Goal: Task Accomplishment & Management: Manage account settings

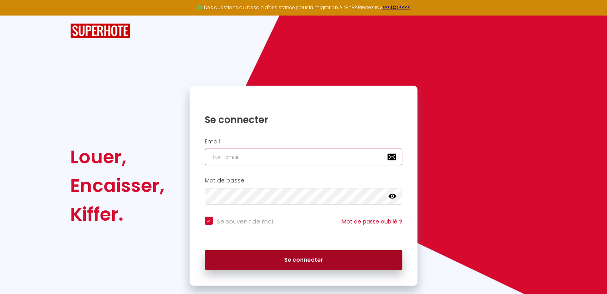
type input "[EMAIL_ADDRESS][DOMAIN_NAME]"
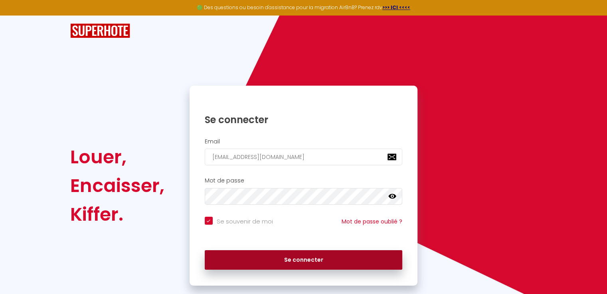
checkbox input "true"
click at [298, 255] on button "Se connecter" at bounding box center [304, 261] width 198 height 20
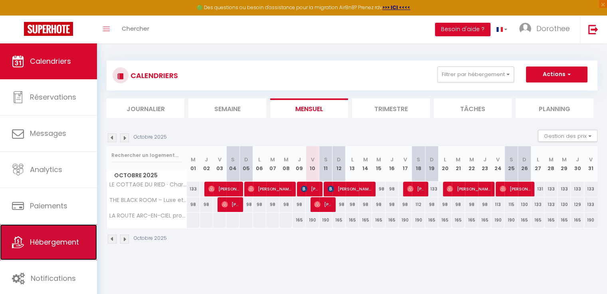
click at [49, 245] on span "Hébergement" at bounding box center [54, 242] width 49 height 10
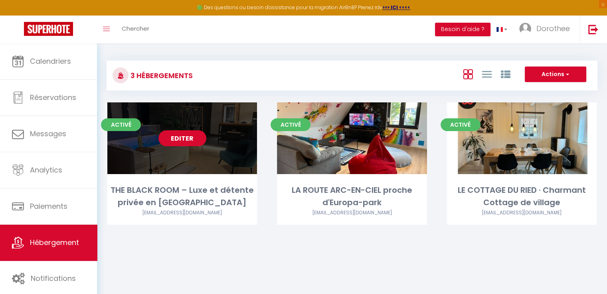
click at [174, 131] on link "Editer" at bounding box center [182, 138] width 48 height 16
select select "3"
select select "2"
select select "1"
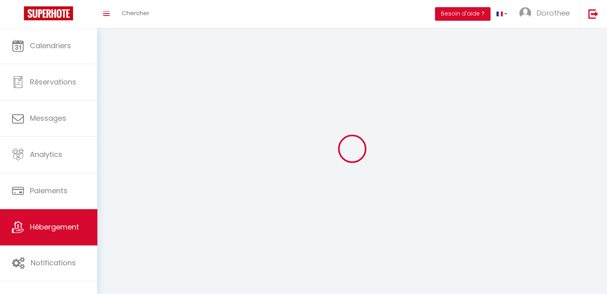
select select
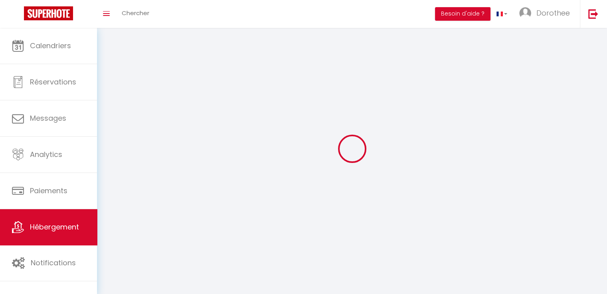
select select
checkbox input "false"
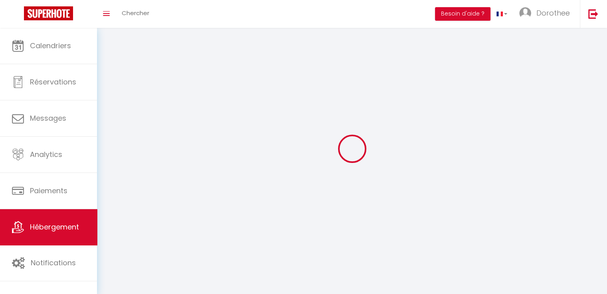
select select
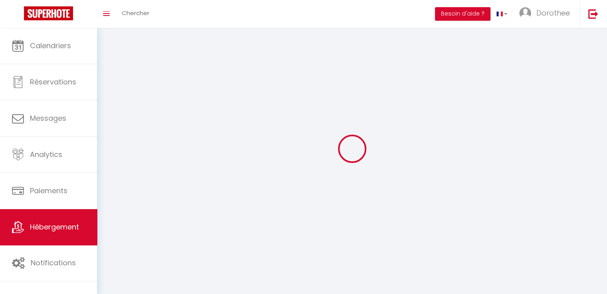
select select
checkbox input "false"
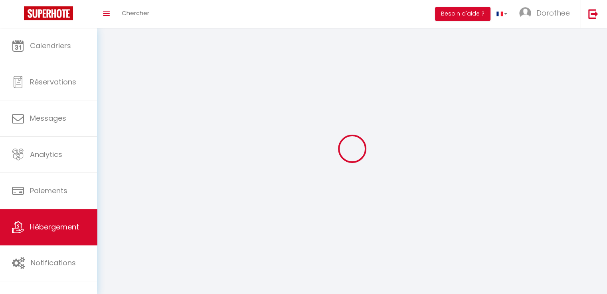
checkbox input "false"
select select
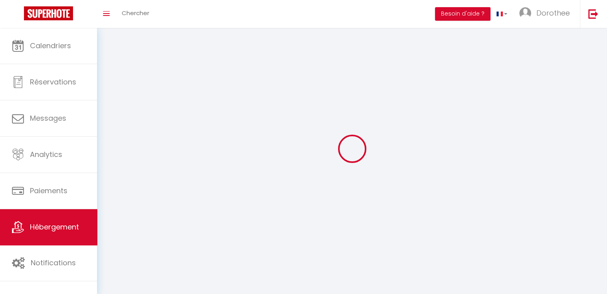
select select "28"
select select
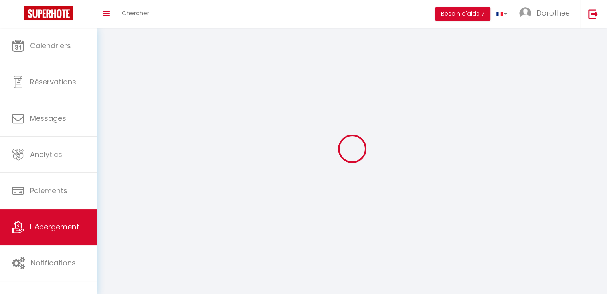
select select
checkbox input "false"
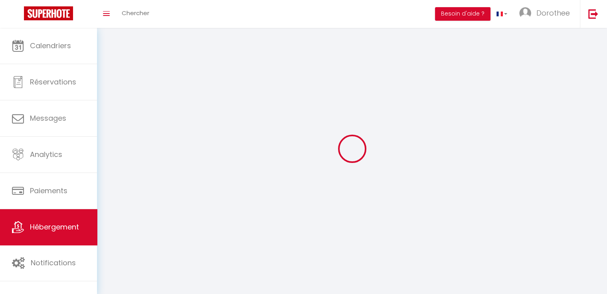
checkbox input "false"
select select
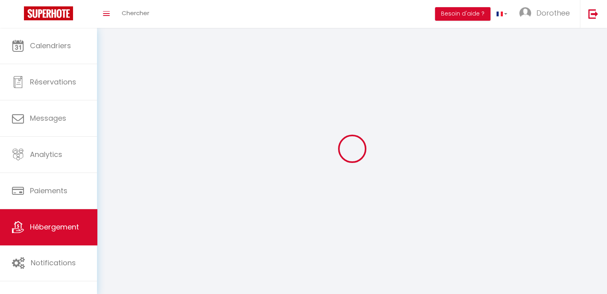
select select
checkbox input "false"
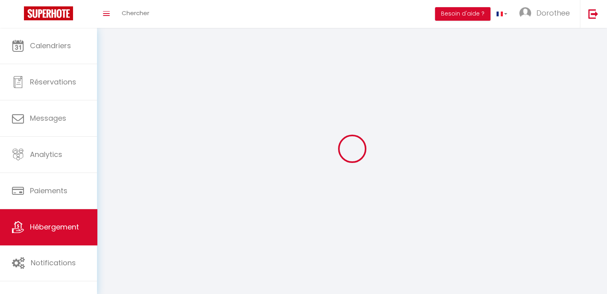
checkbox input "false"
select select
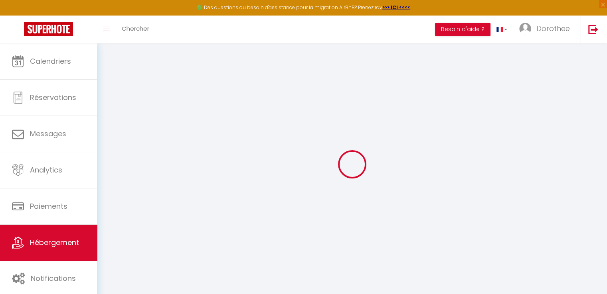
select select
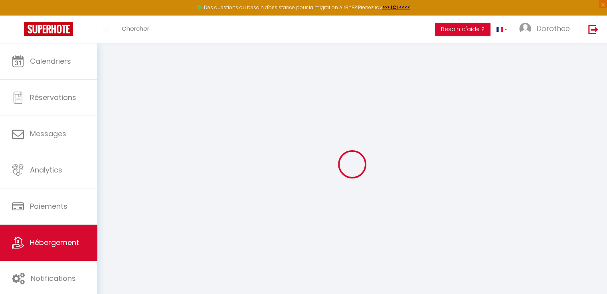
select select
checkbox input "false"
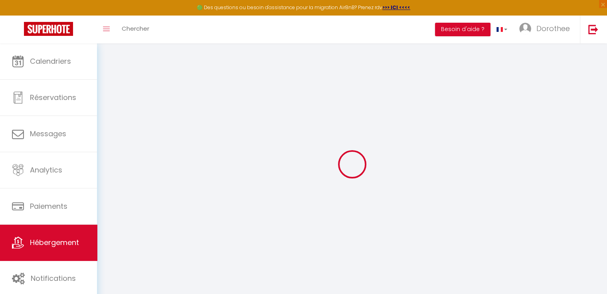
select select
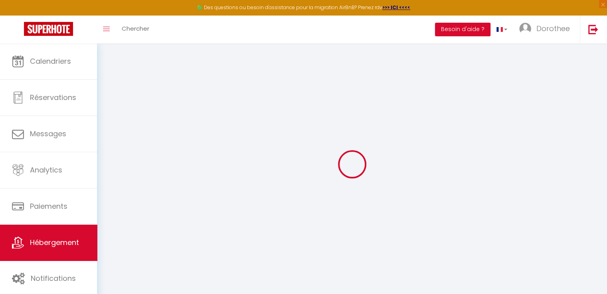
select select
checkbox input "false"
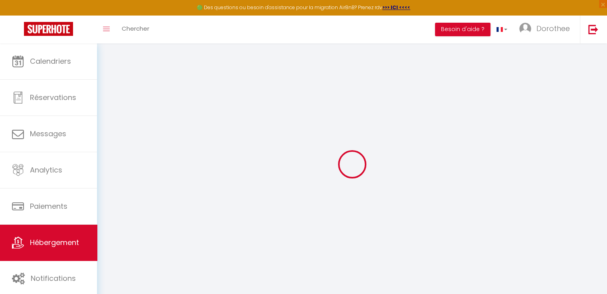
checkbox input "false"
select select
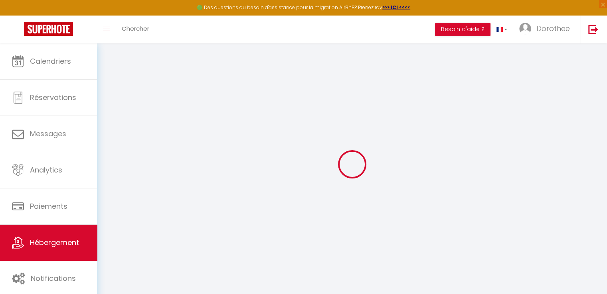
select select
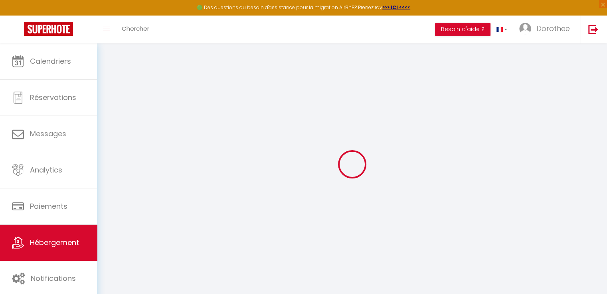
checkbox input "false"
select select
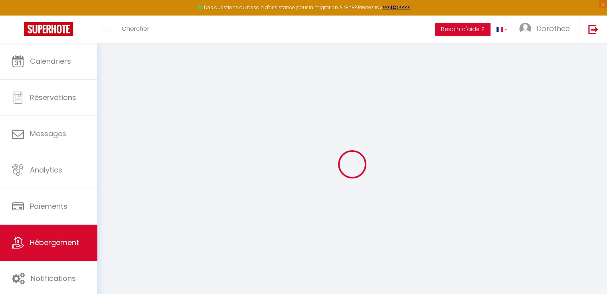
select select
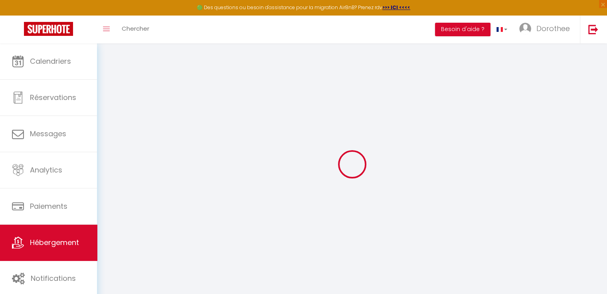
select select
checkbox input "false"
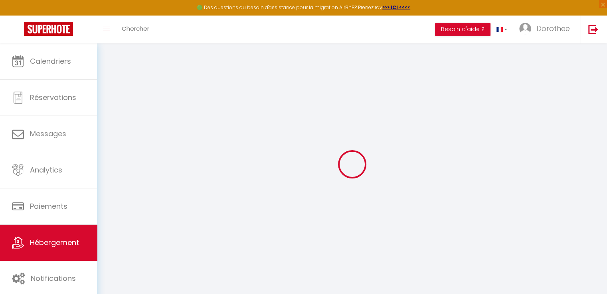
checkbox input "false"
select select
type input "THE BLACK ROOM – Luxe et détente privée en [GEOGRAPHIC_DATA]"
type input "[PERSON_NAME]"
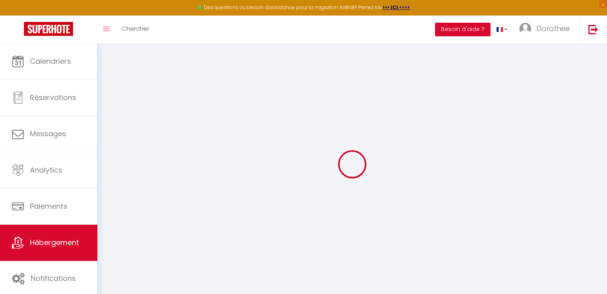
type input "SCHIRLEN"
type input "[STREET_ADDRESS]"
type input "67820"
type input "WITTISHEIM"
select select "2"
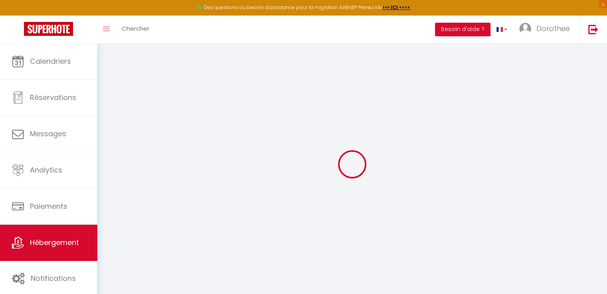
type input "250"
type input "84"
type input "300"
type input "20"
select select
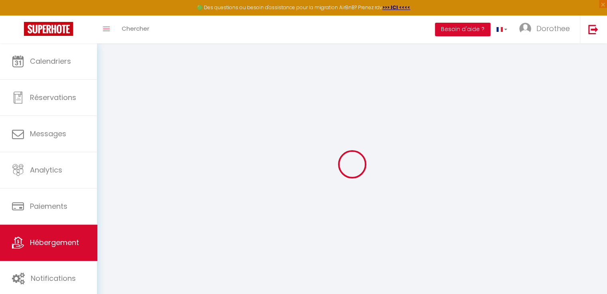
select select
type input "[STREET_ADDRESS]"
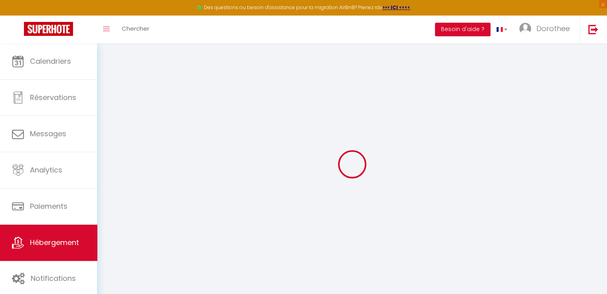
type input "67600"
type input "Muttersholtz"
type input "[EMAIL_ADDRESS][DOMAIN_NAME]"
select select "16066"
checkbox input "true"
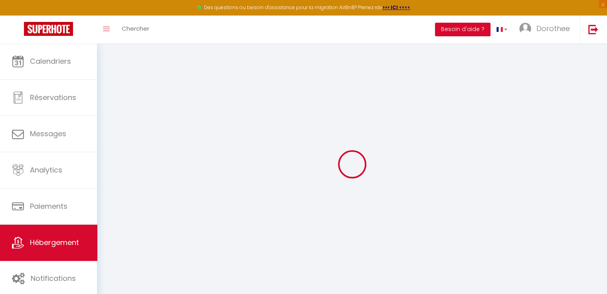
checkbox input "true"
type input "0"
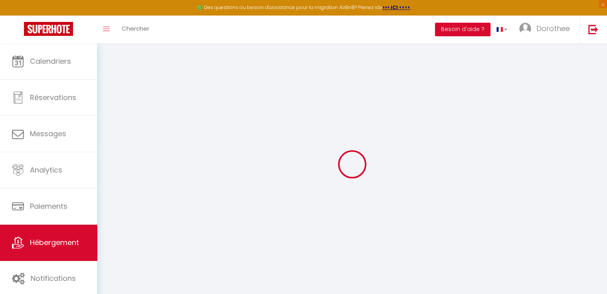
type input "0"
select select
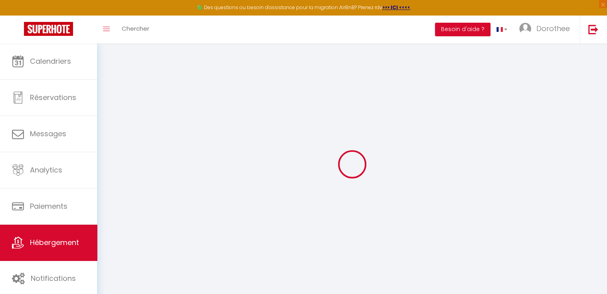
select select
checkbox input "true"
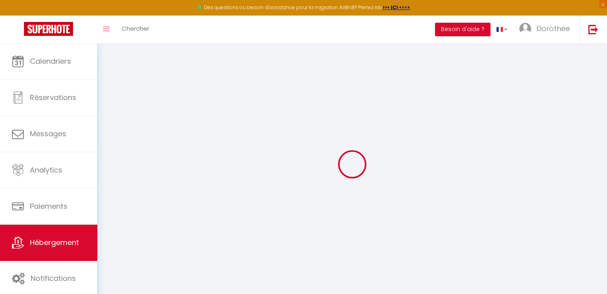
checkbox input "true"
select select
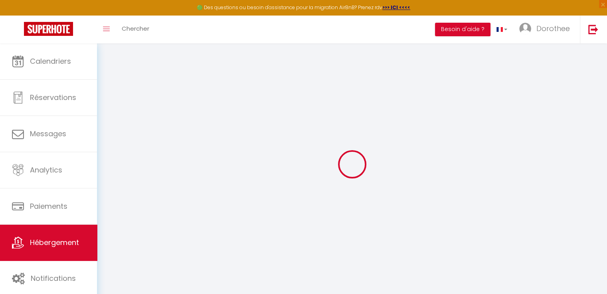
select select
checkbox input "true"
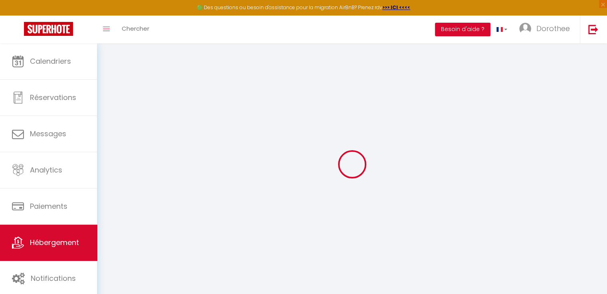
select select
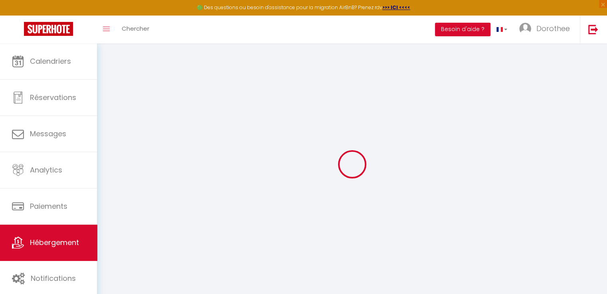
checkbox input "true"
select select
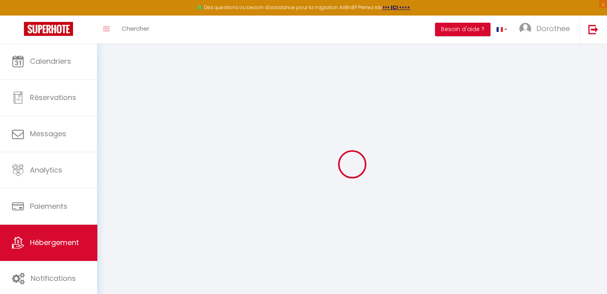
select select
checkbox input "true"
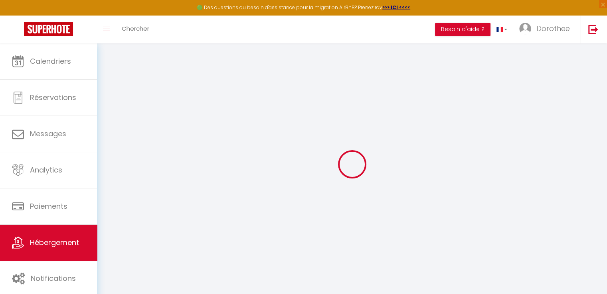
checkbox input "true"
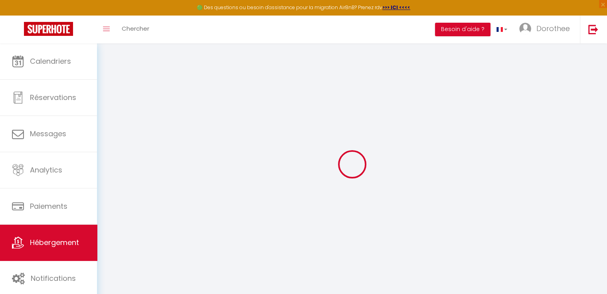
checkbox input "true"
select select "16:00"
select select "20:00"
select select "10:00"
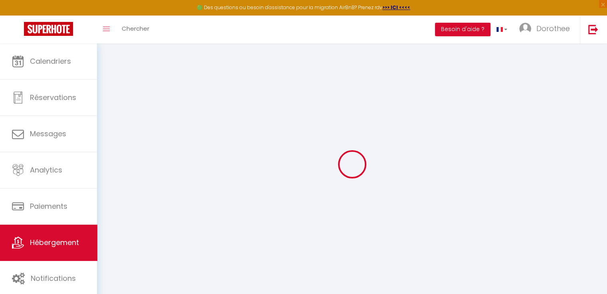
select select "30"
select select "120"
checkbox input "true"
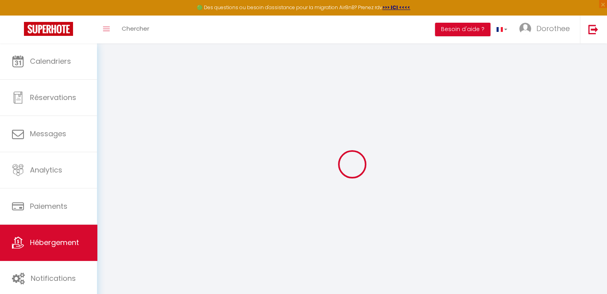
checkbox input "true"
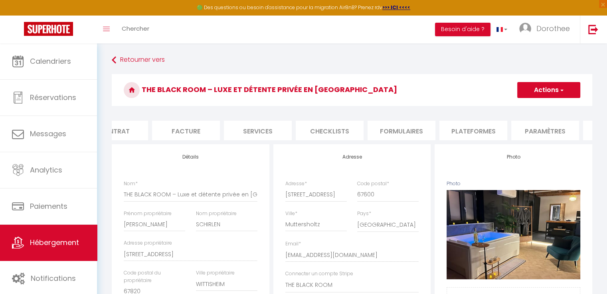
scroll to position [0, 104]
click at [561, 92] on span "button" at bounding box center [560, 90] width 5 height 8
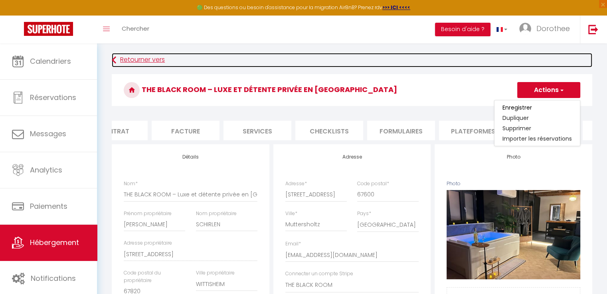
click at [432, 65] on link "Retourner vers" at bounding box center [352, 60] width 480 height 14
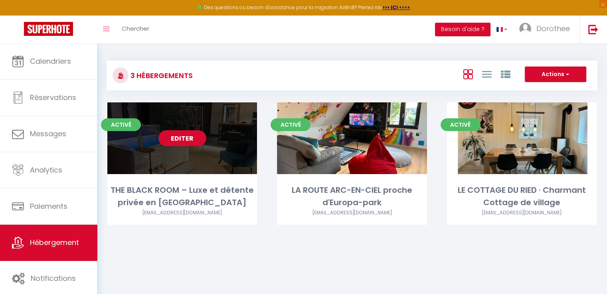
click at [191, 128] on div "Editer" at bounding box center [182, 139] width 150 height 72
select select "3"
select select "2"
select select "1"
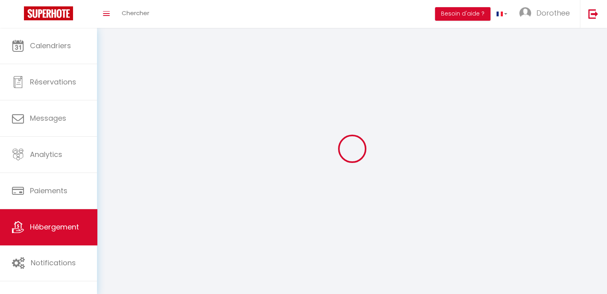
select select
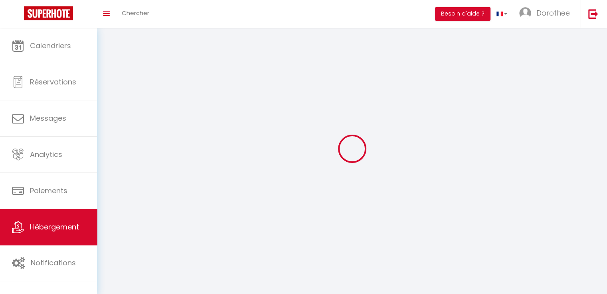
checkbox input "false"
select select
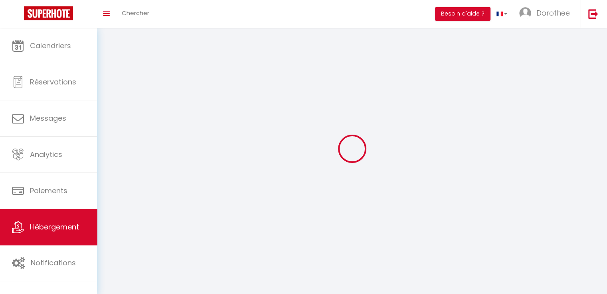
select select
select select "1"
select select
select select "28"
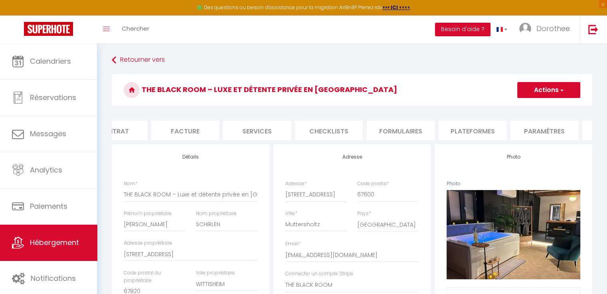
scroll to position [0, 116]
click at [458, 127] on li "Plateformes" at bounding box center [460, 131] width 68 height 20
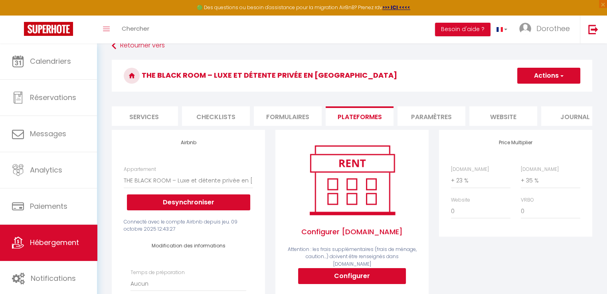
scroll to position [0, 238]
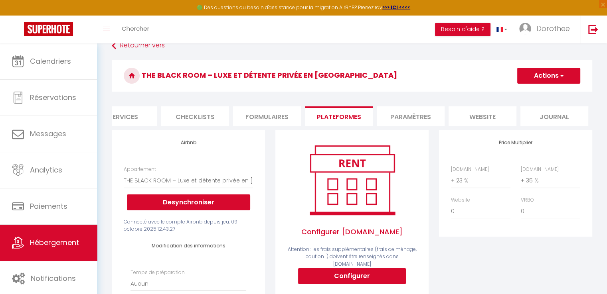
click at [477, 119] on li "website" at bounding box center [482, 117] width 68 height 20
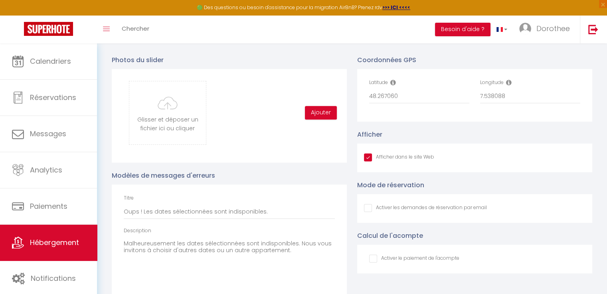
scroll to position [852, 0]
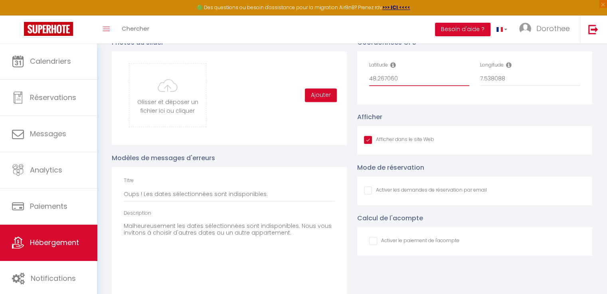
drag, startPoint x: 371, startPoint y: 84, endPoint x: 388, endPoint y: 85, distance: 17.2
click at [388, 85] on input "48.267060" at bounding box center [419, 79] width 100 height 14
drag, startPoint x: 369, startPoint y: 84, endPoint x: 397, endPoint y: 85, distance: 28.7
click at [397, 85] on div "Latitude 48.267060" at bounding box center [419, 77] width 111 height 33
drag, startPoint x: 369, startPoint y: 85, endPoint x: 406, endPoint y: 82, distance: 37.6
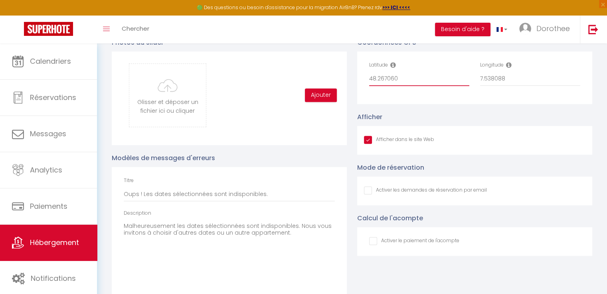
click at [406, 82] on input "48.267060" at bounding box center [419, 79] width 100 height 14
click at [38, 246] on span "Hébergement" at bounding box center [54, 243] width 49 height 10
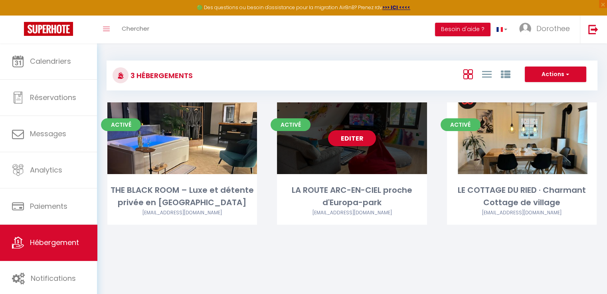
click at [313, 147] on div "Editer" at bounding box center [352, 139] width 150 height 72
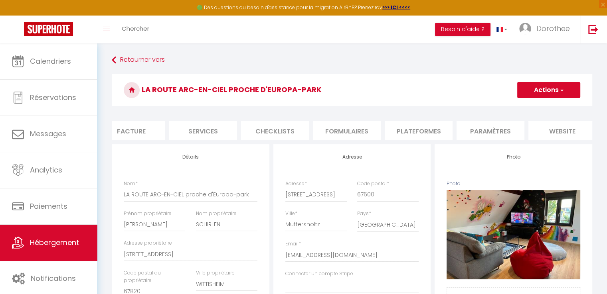
scroll to position [0, 177]
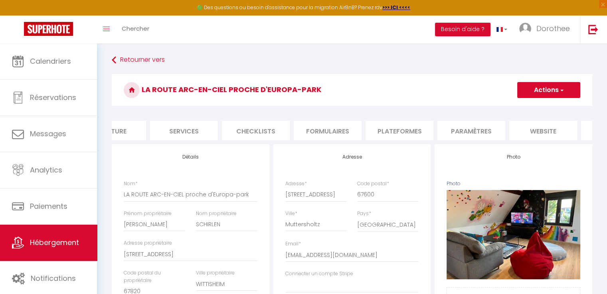
click at [549, 130] on li "website" at bounding box center [543, 131] width 68 height 20
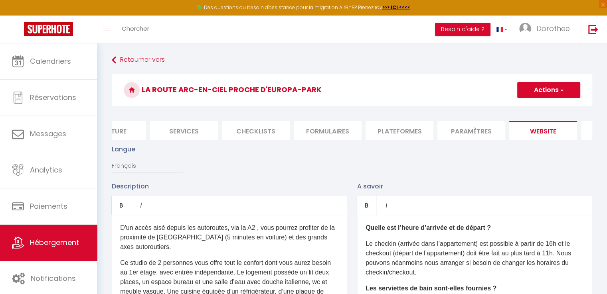
click at [386, 133] on li "Plateformes" at bounding box center [399, 131] width 68 height 20
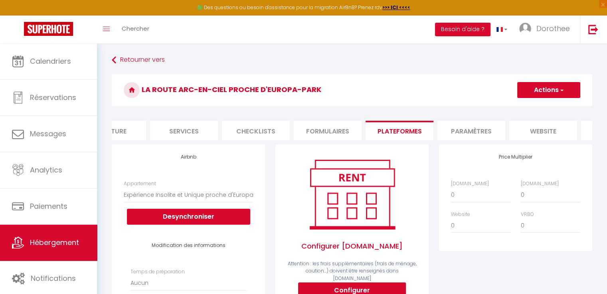
click at [538, 129] on li "website" at bounding box center [543, 131] width 68 height 20
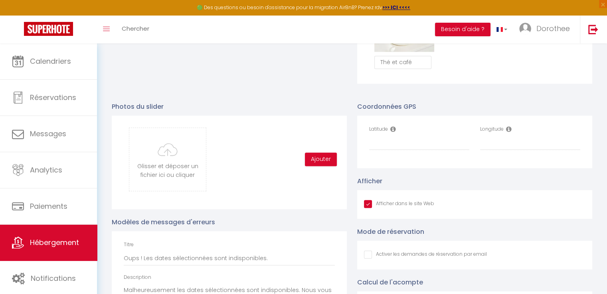
scroll to position [787, 0]
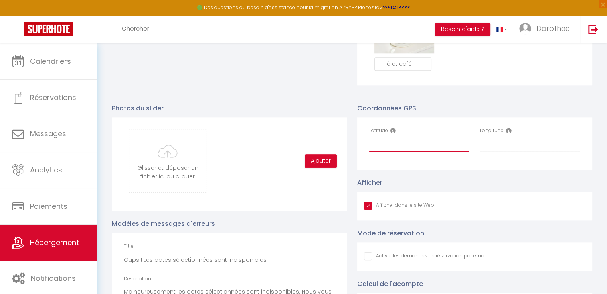
click at [375, 152] on input "Latitude" at bounding box center [419, 145] width 100 height 14
click at [496, 152] on input "Longitude" at bounding box center [530, 145] width 100 height 14
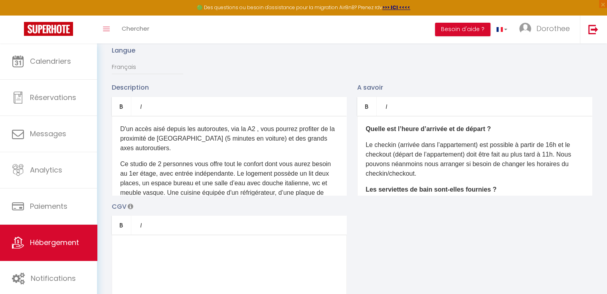
scroll to position [0, 0]
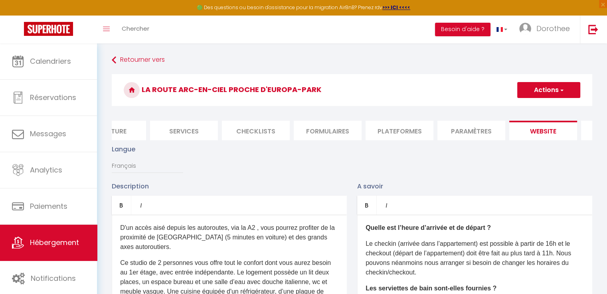
click at [540, 88] on button "Actions" at bounding box center [548, 90] width 63 height 16
click at [535, 107] on input "Enregistrer" at bounding box center [540, 108] width 30 height 8
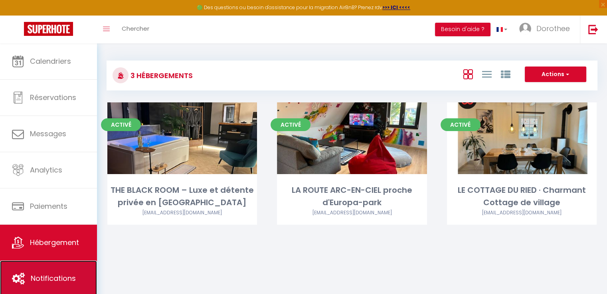
click at [40, 278] on span "Notifications" at bounding box center [53, 279] width 45 height 10
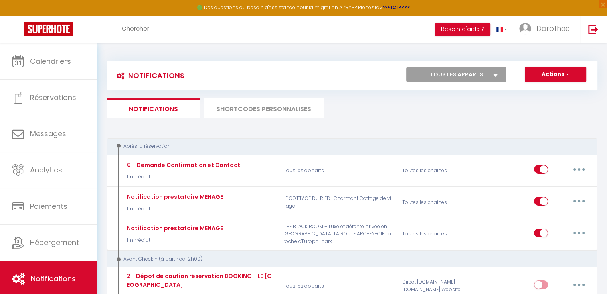
click at [260, 109] on li "SHORTCODES PERSONNALISÉS" at bounding box center [264, 109] width 120 height 20
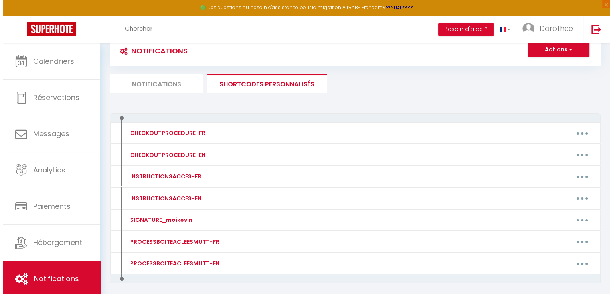
scroll to position [29, 0]
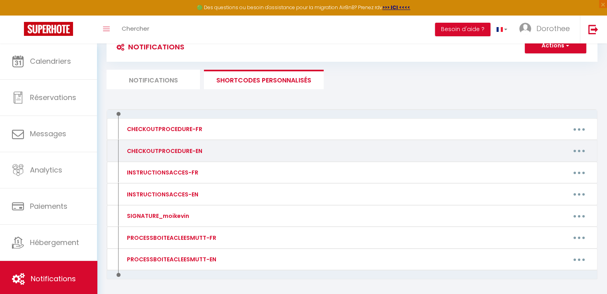
click at [579, 150] on icon "button" at bounding box center [579, 151] width 2 height 2
click at [538, 169] on link "Editer" at bounding box center [558, 169] width 59 height 14
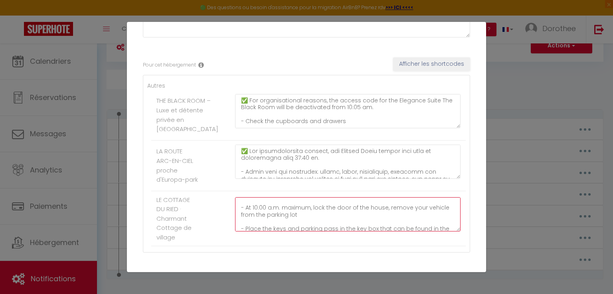
scroll to position [96, 0]
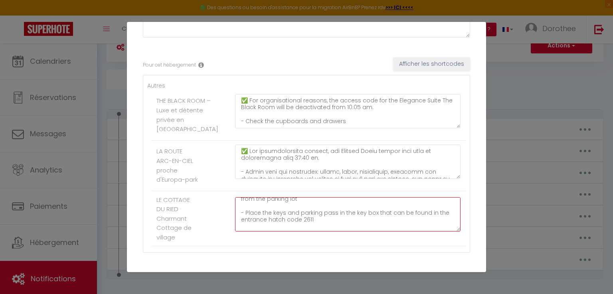
click at [312, 228] on textarea "– Wash the dishes and put them away - Take out the yellow garbage can, the grey…" at bounding box center [347, 214] width 225 height 34
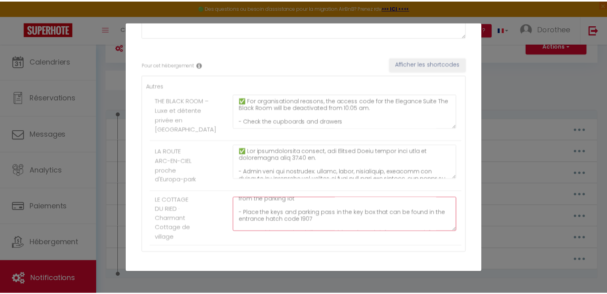
scroll to position [157, 0]
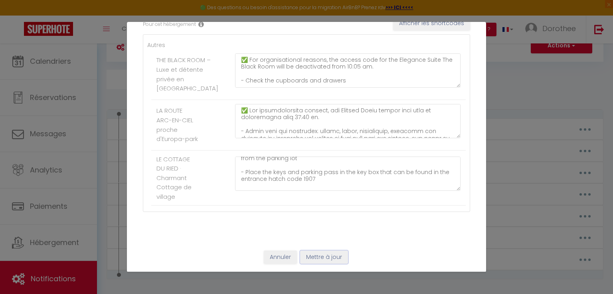
click at [316, 258] on button "Mettre à jour" at bounding box center [324, 258] width 48 height 14
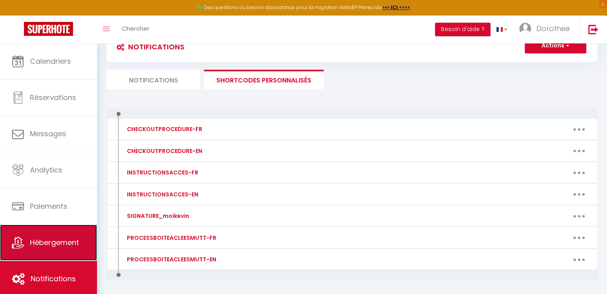
click at [36, 243] on span "Hébergement" at bounding box center [54, 243] width 49 height 10
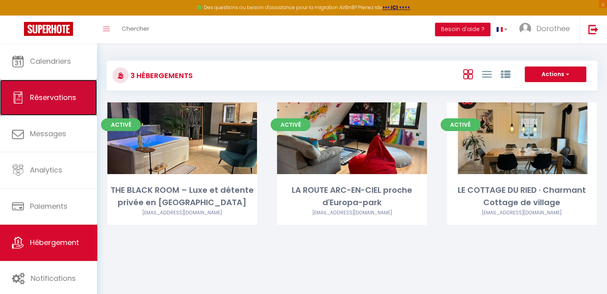
click at [52, 91] on link "Réservations" at bounding box center [48, 98] width 97 height 36
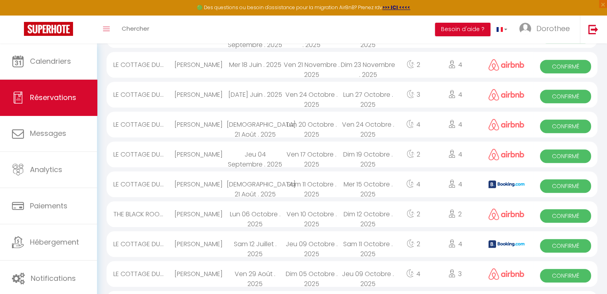
scroll to position [495, 0]
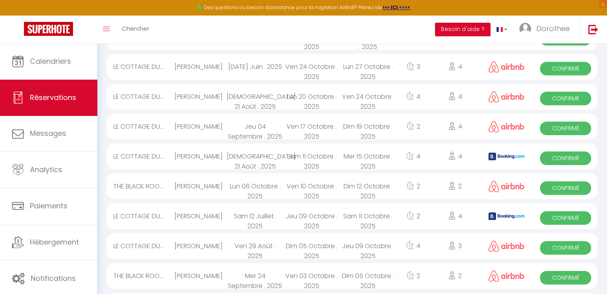
click at [198, 215] on div "[PERSON_NAME]" at bounding box center [198, 216] width 56 height 26
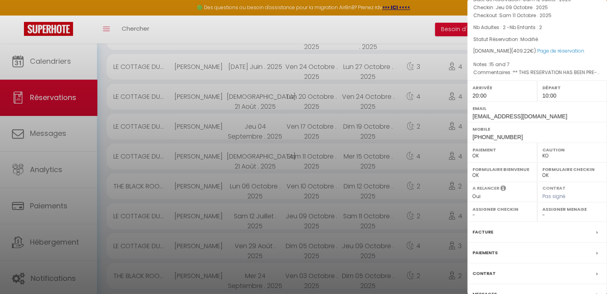
scroll to position [104, 0]
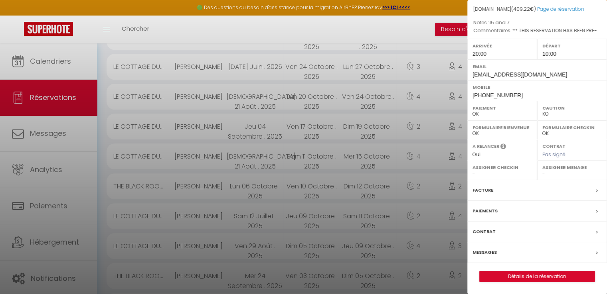
click at [487, 256] on label "Messages" at bounding box center [484, 253] width 24 height 8
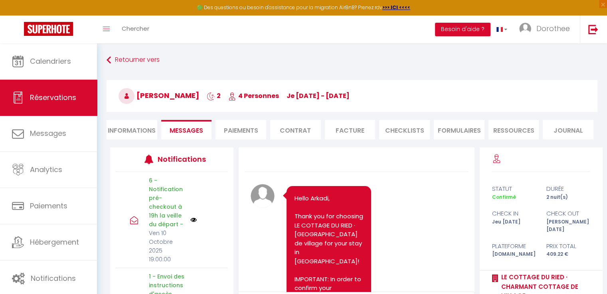
scroll to position [4133, 0]
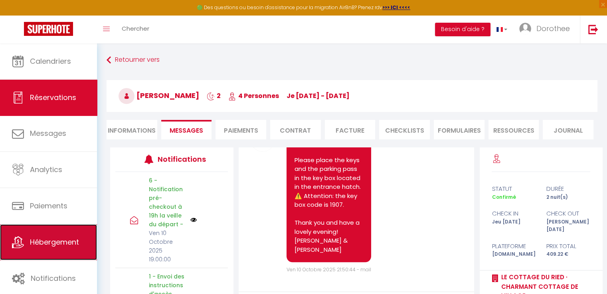
click at [30, 235] on link "Hébergement" at bounding box center [48, 243] width 97 height 36
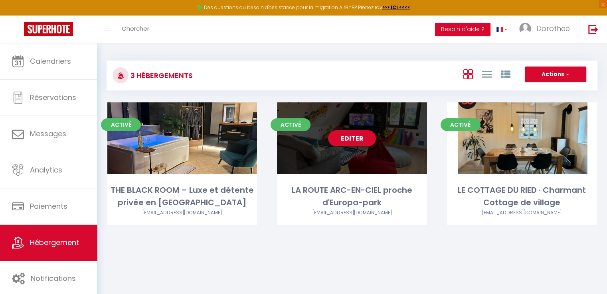
click at [335, 145] on link "Editer" at bounding box center [352, 138] width 48 height 16
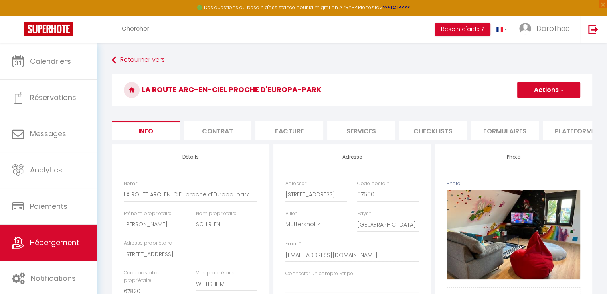
click at [357, 131] on li "Services" at bounding box center [361, 131] width 68 height 20
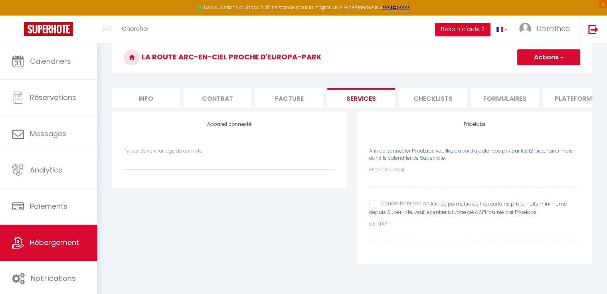
scroll to position [43, 0]
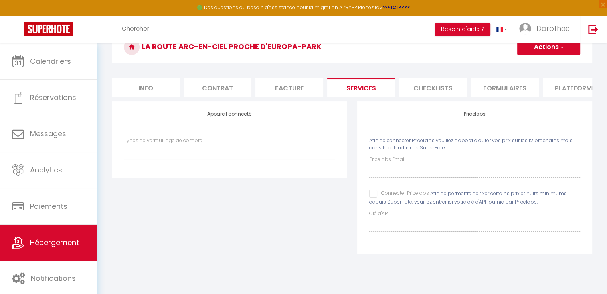
click at [375, 164] on label "Pricelabs Email" at bounding box center [387, 160] width 36 height 8
click at [373, 198] on input "Connecter Pricelabs" at bounding box center [399, 194] width 60 height 8
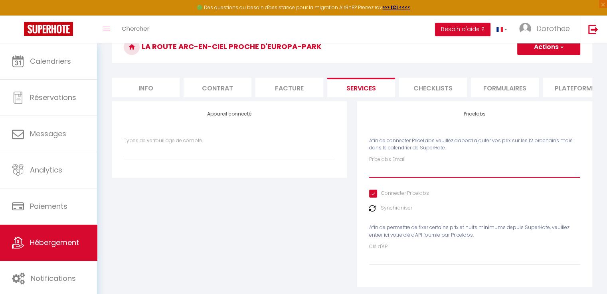
click at [373, 178] on input "Pricelabs Email" at bounding box center [474, 171] width 211 height 14
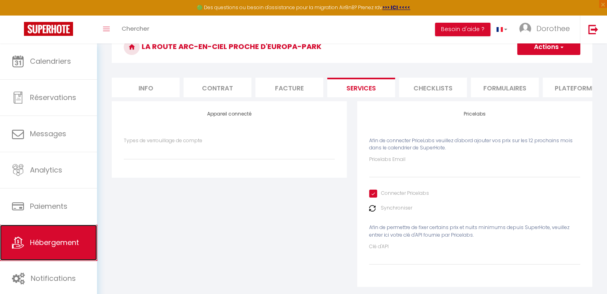
click at [34, 240] on span "Hébergement" at bounding box center [54, 243] width 49 height 10
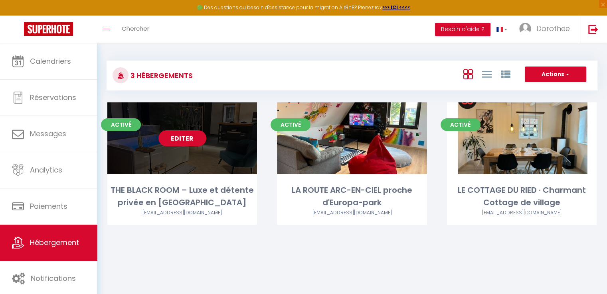
click at [177, 132] on link "Editer" at bounding box center [182, 138] width 48 height 16
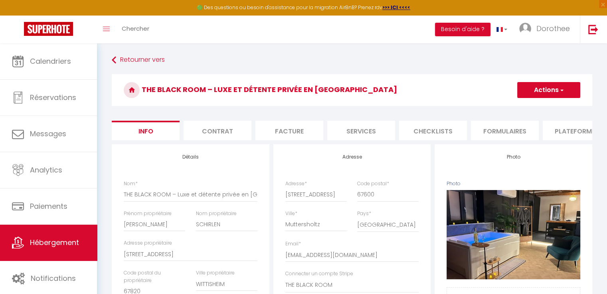
click at [353, 133] on li "Services" at bounding box center [361, 131] width 68 height 20
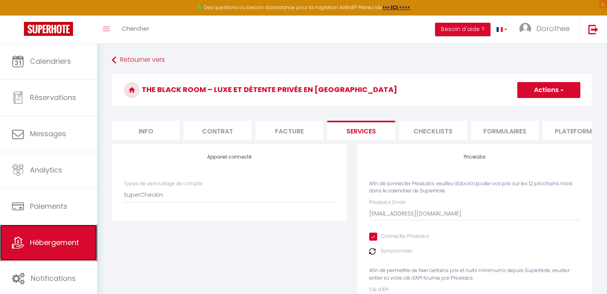
click at [32, 242] on span "Hébergement" at bounding box center [54, 243] width 49 height 10
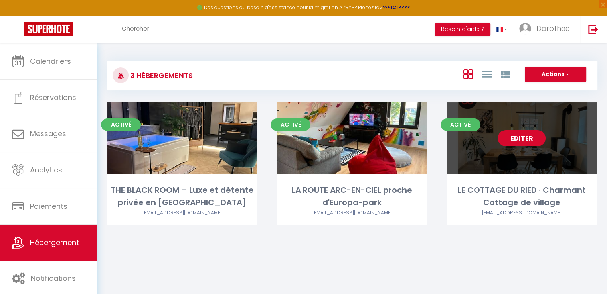
click at [503, 138] on link "Editer" at bounding box center [521, 138] width 48 height 16
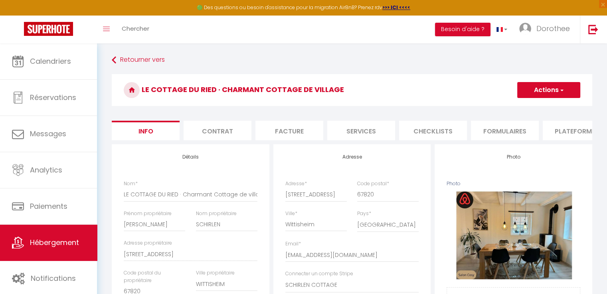
click at [350, 139] on li "Services" at bounding box center [361, 131] width 68 height 20
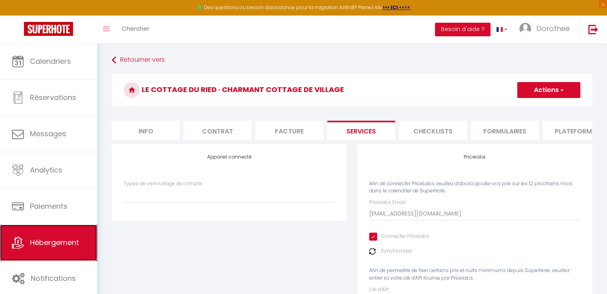
click at [57, 244] on span "Hébergement" at bounding box center [54, 243] width 49 height 10
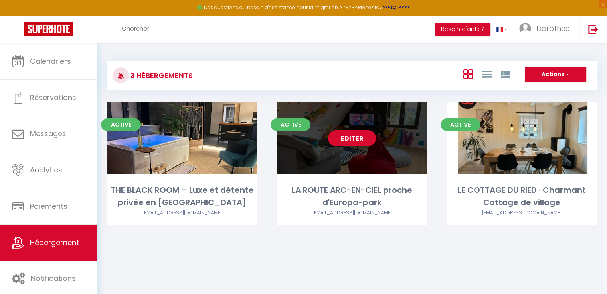
click at [353, 139] on link "Editer" at bounding box center [352, 138] width 48 height 16
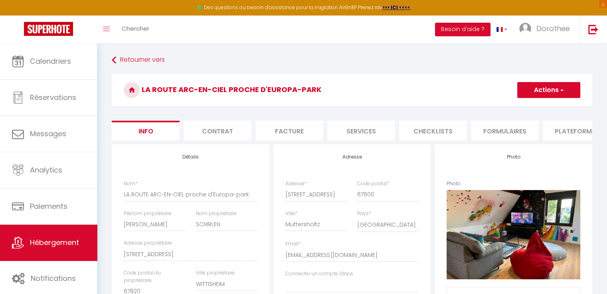
click at [349, 130] on li "Services" at bounding box center [361, 131] width 68 height 20
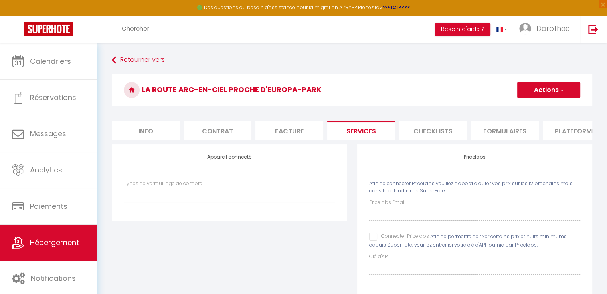
click at [373, 241] on input "Connecter Pricelabs" at bounding box center [399, 237] width 60 height 8
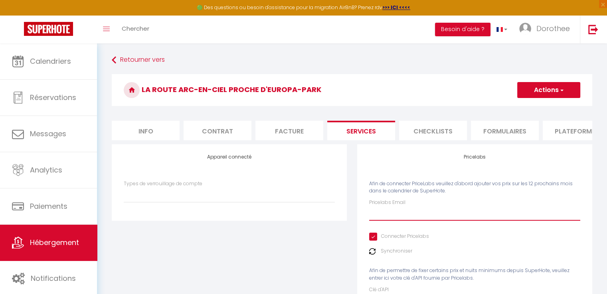
click at [372, 221] on input "Pricelabs Email" at bounding box center [474, 214] width 211 height 14
click at [548, 90] on button "Actions" at bounding box center [548, 90] width 63 height 16
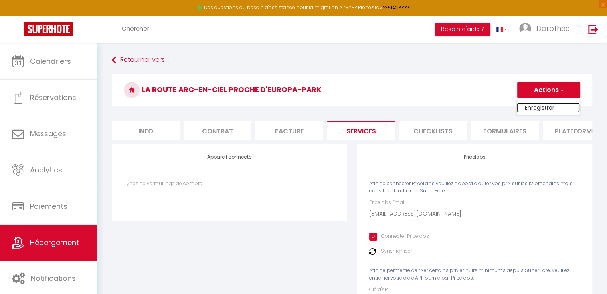
click at [535, 107] on link "Enregistrer" at bounding box center [548, 108] width 63 height 10
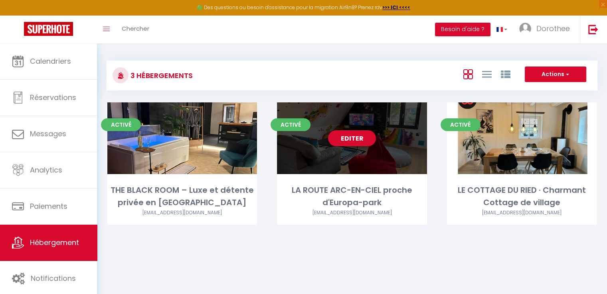
click at [330, 128] on div "Editer" at bounding box center [352, 139] width 150 height 72
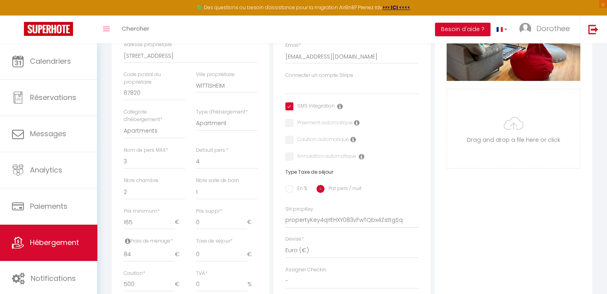
scroll to position [199, 0]
